Goal: Register for event/course

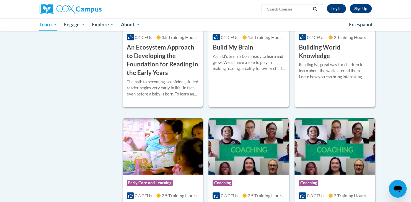
scroll to position [198, 0]
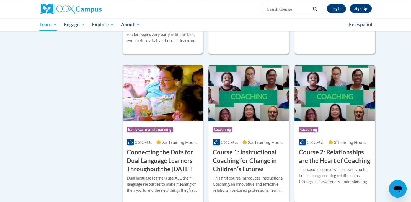
click at [277, 7] on input "Search..." at bounding box center [289, 9] width 44 height 7
type input "အ"
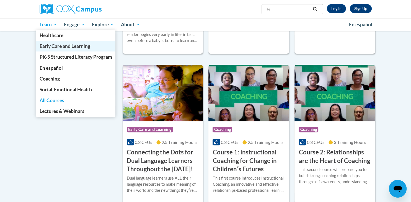
type input "te"
click at [61, 44] on span "Early Care and Learning" at bounding box center [64, 46] width 51 height 6
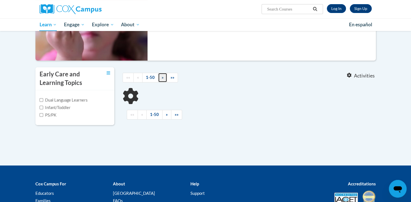
click at [162, 79] on span "»" at bounding box center [163, 77] width 2 height 5
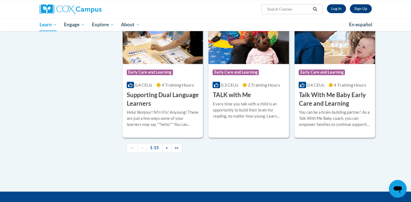
scroll to position [797, 0]
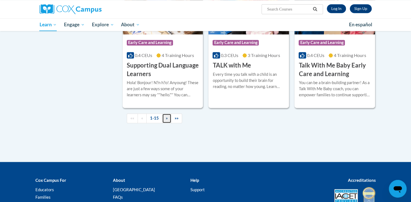
click at [163, 123] on link "»" at bounding box center [166, 119] width 9 height 10
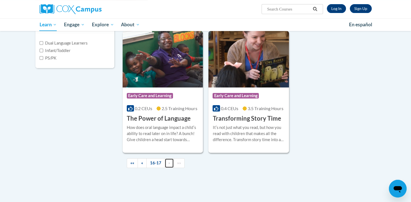
scroll to position [145, 0]
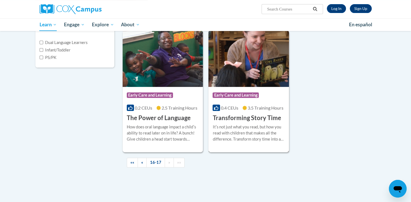
click at [228, 94] on span "Early Care and Learning" at bounding box center [236, 96] width 46 height 6
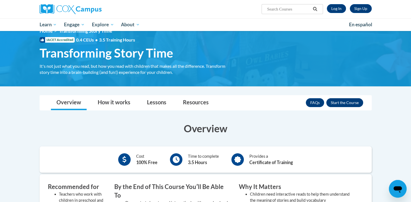
scroll to position [12, 0]
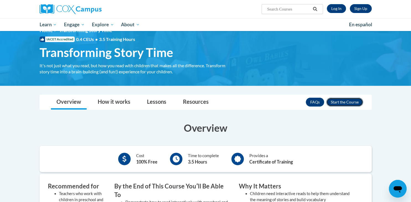
click at [343, 99] on button "Enroll" at bounding box center [345, 102] width 37 height 9
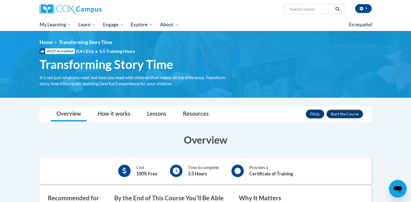
click at [348, 112] on button "Enroll" at bounding box center [345, 114] width 37 height 9
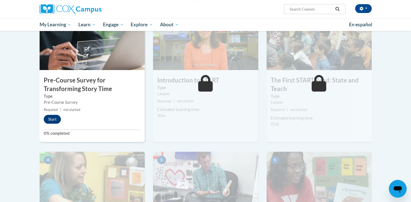
scroll to position [130, 0]
click at [53, 118] on button "Start" at bounding box center [52, 119] width 17 height 9
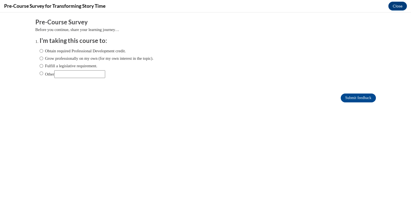
scroll to position [0, 0]
click at [40, 75] on input "Other" at bounding box center [42, 73] width 4 height 6
radio input "true"
click at [364, 99] on input "Submit feedback" at bounding box center [358, 98] width 35 height 9
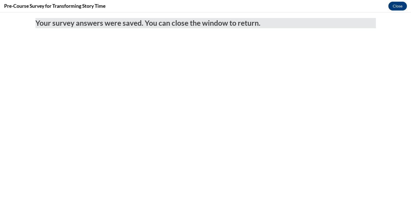
click at [396, 2] on button "Close" at bounding box center [398, 6] width 19 height 9
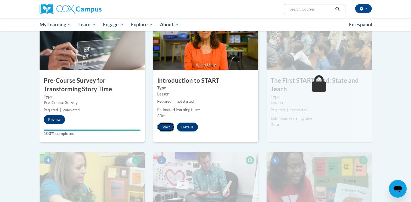
click at [169, 124] on button "Start" at bounding box center [165, 127] width 17 height 9
